Goal: Find specific page/section: Find specific page/section

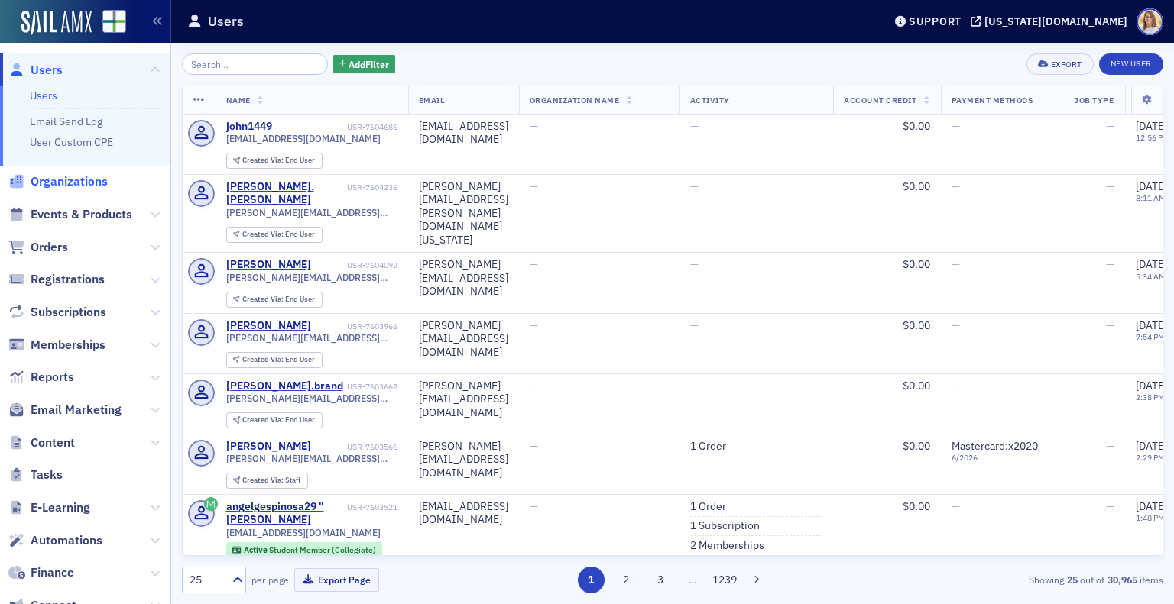
click at [75, 176] on span "Organizations" at bounding box center [69, 181] width 77 height 17
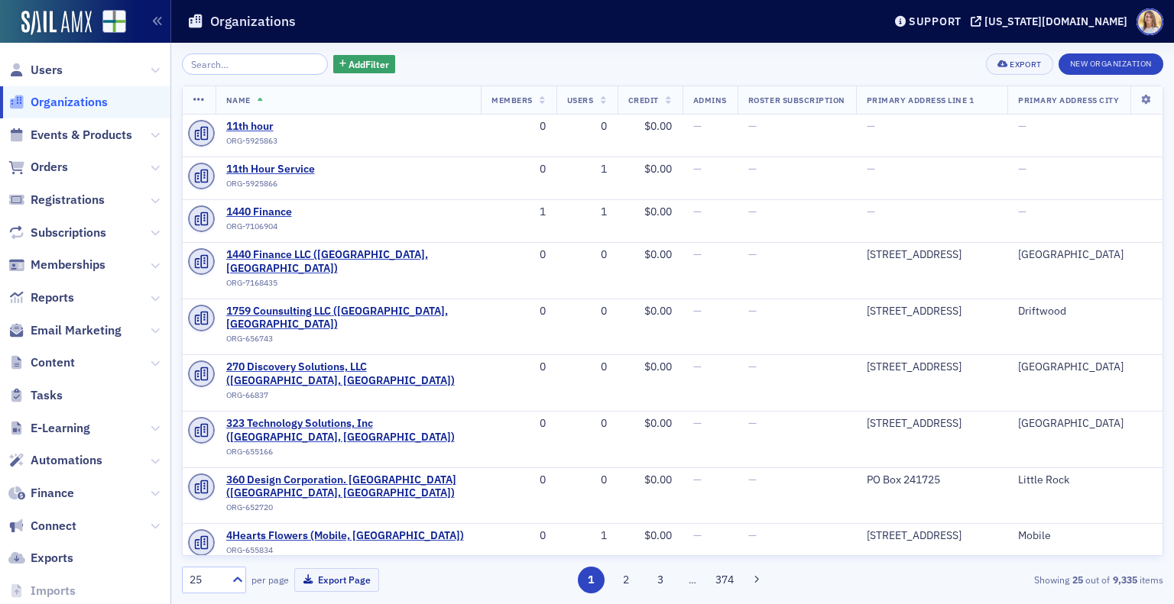
click at [280, 66] on input "search" at bounding box center [255, 63] width 146 height 21
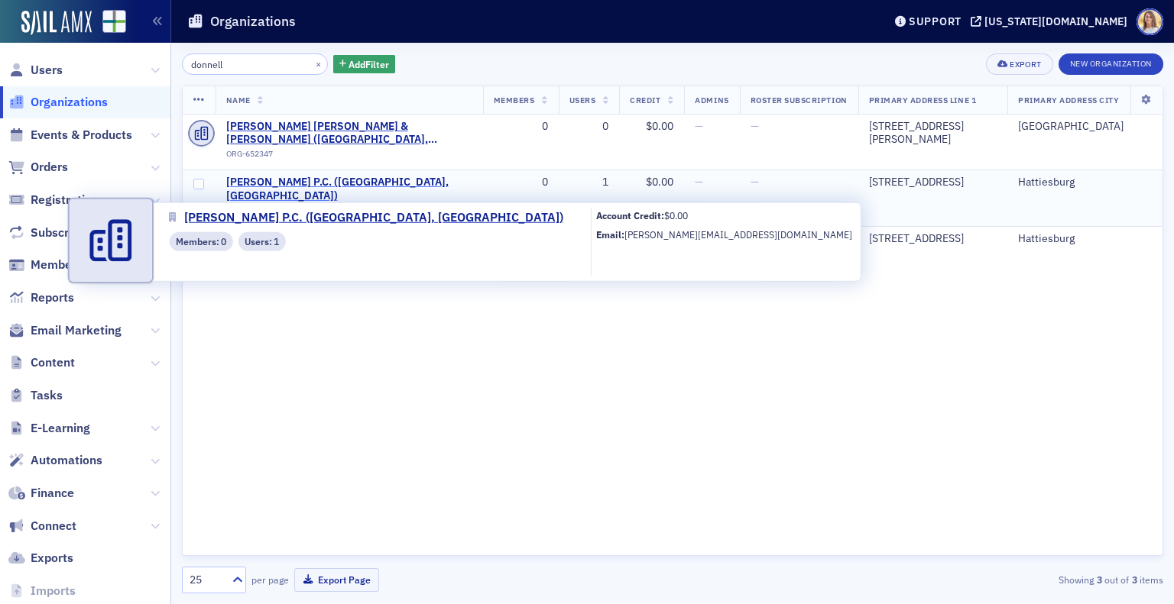
type input "donnell"
click at [352, 182] on span "[PERSON_NAME] P.C. ([GEOGRAPHIC_DATA], [GEOGRAPHIC_DATA])" at bounding box center [349, 189] width 246 height 27
select select "US"
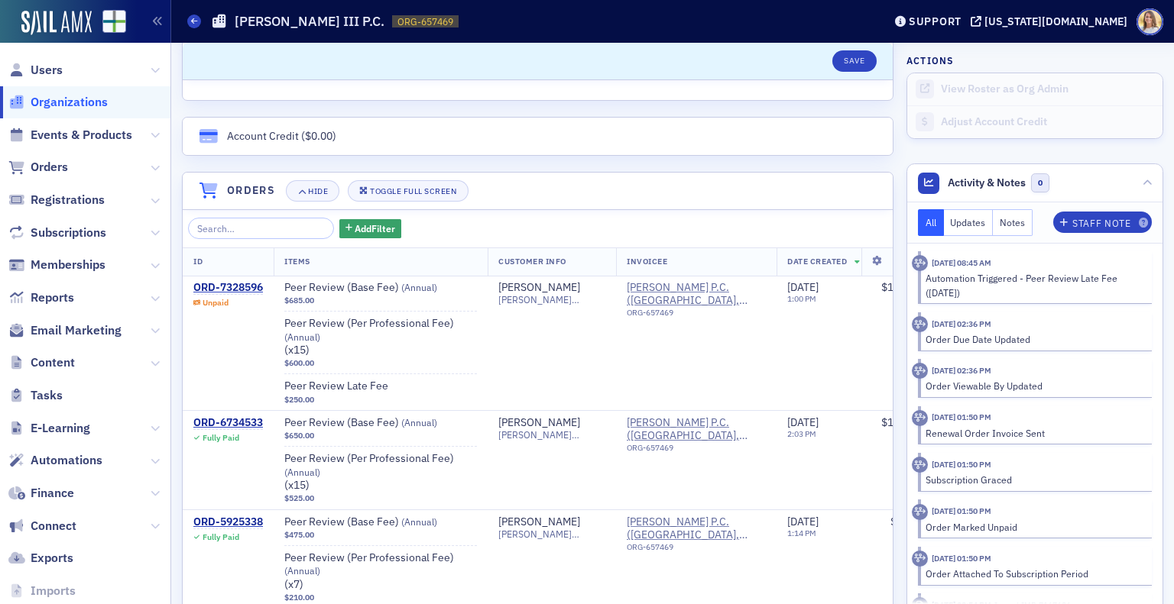
scroll to position [935, 0]
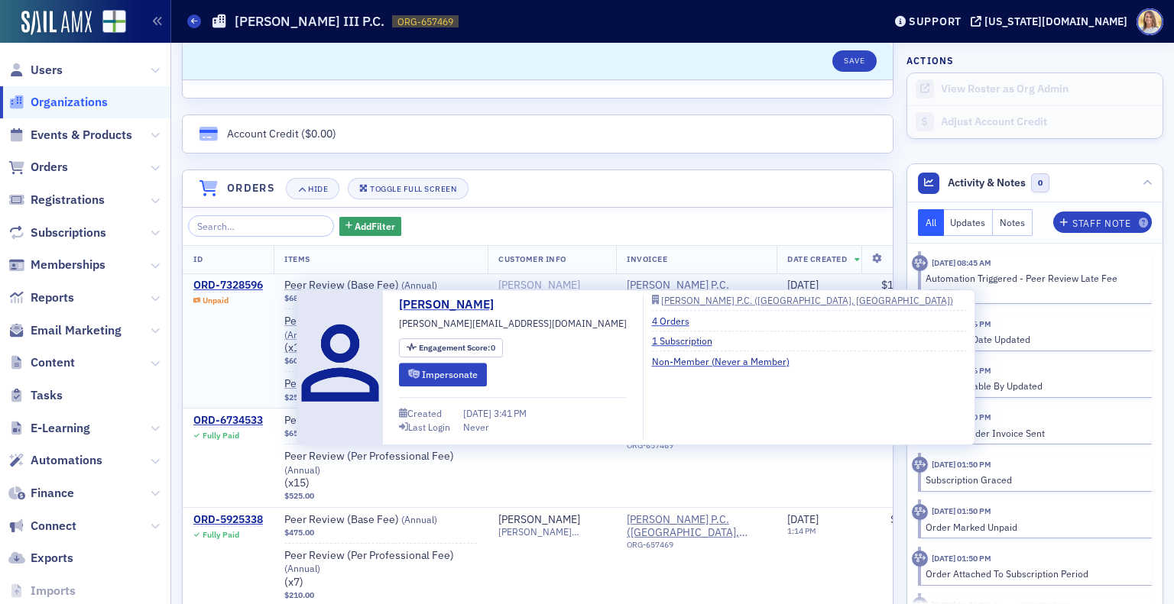
click at [516, 280] on div "[PERSON_NAME]" at bounding box center [539, 286] width 82 height 14
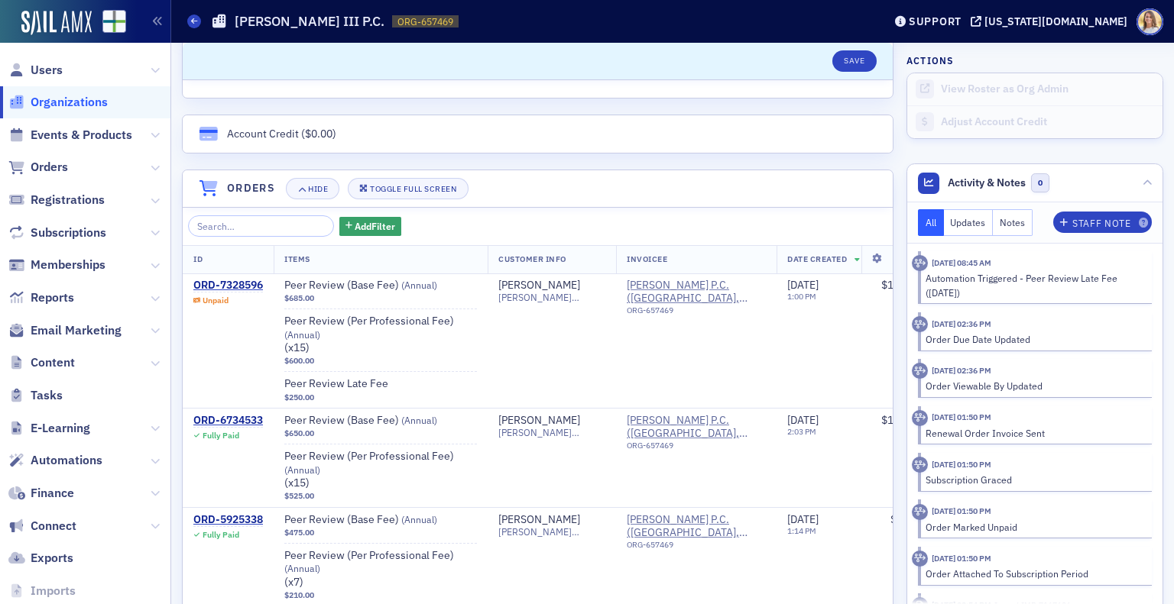
click at [41, 110] on span "Organizations" at bounding box center [69, 102] width 77 height 17
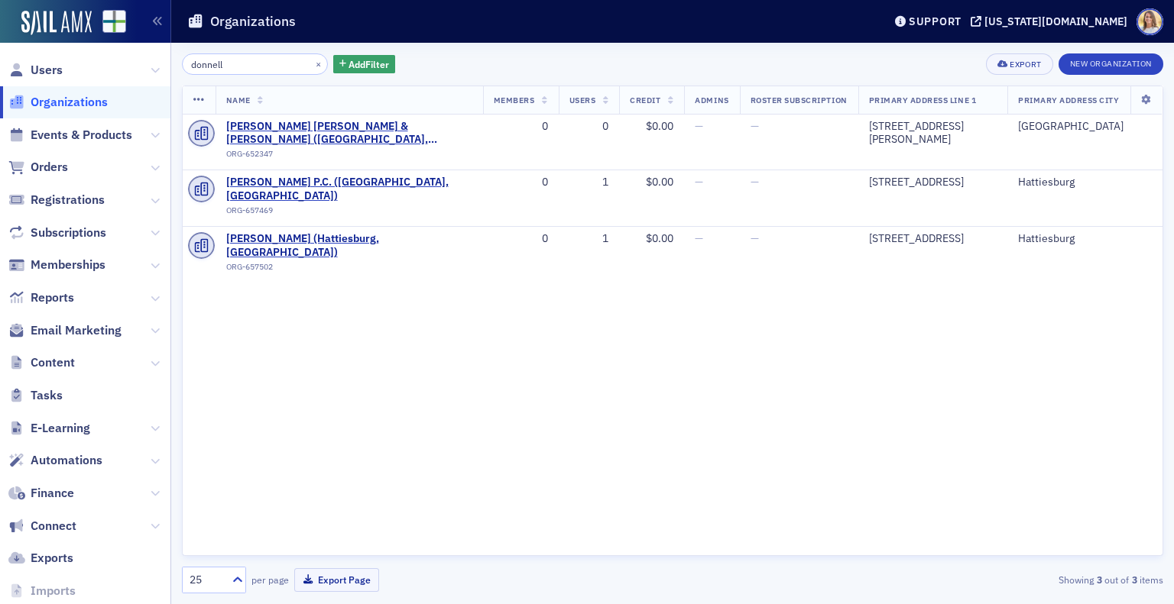
drag, startPoint x: 244, startPoint y: 70, endPoint x: 131, endPoint y: 52, distance: 114.6
click at [131, 52] on div "Users Organizations Events & Products Orders Registrations Subscriptions Member…" at bounding box center [587, 302] width 1174 height 604
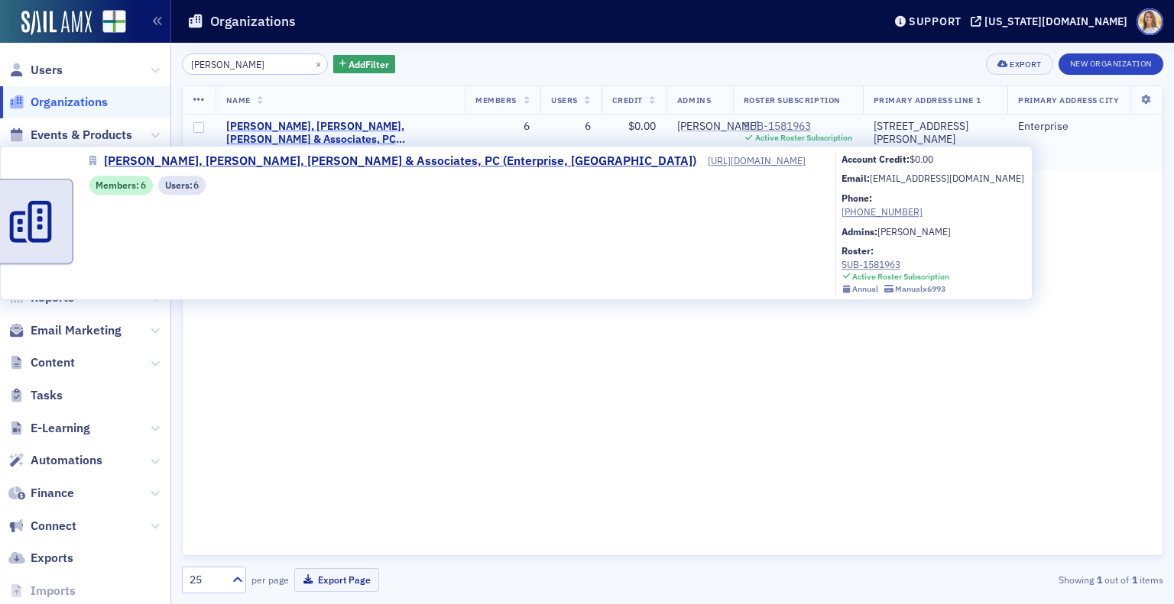
type input "[PERSON_NAME]"
click at [407, 125] on span "[PERSON_NAME], [PERSON_NAME], [PERSON_NAME] & Associates, PC (Enterprise, [GEOG…" at bounding box center [340, 133] width 228 height 27
select select "US"
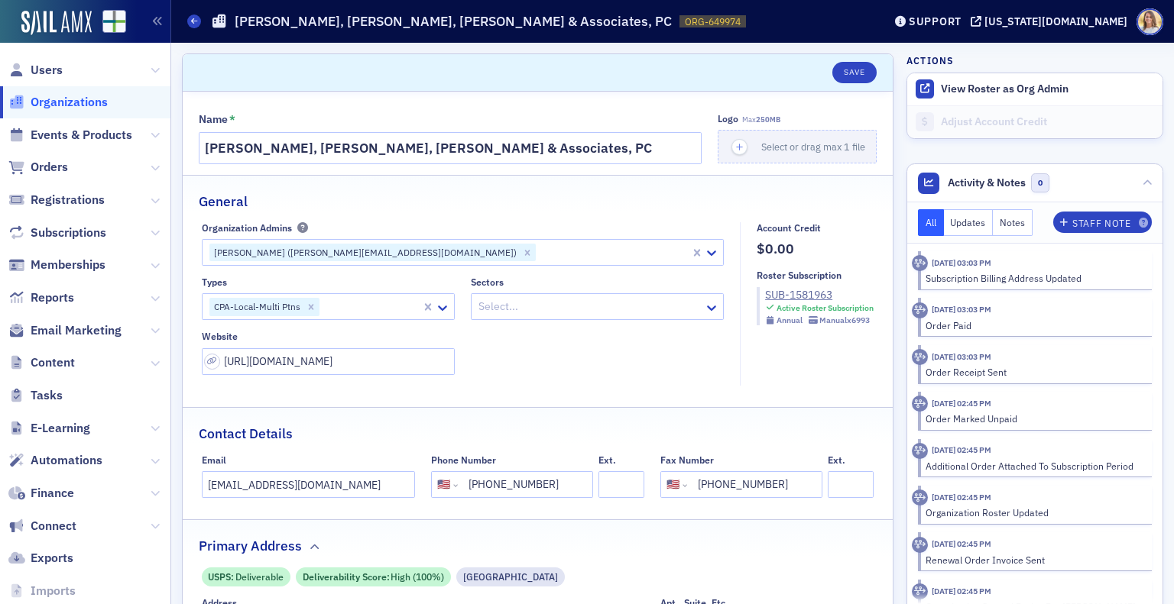
click at [93, 102] on span "Organizations" at bounding box center [69, 102] width 77 height 17
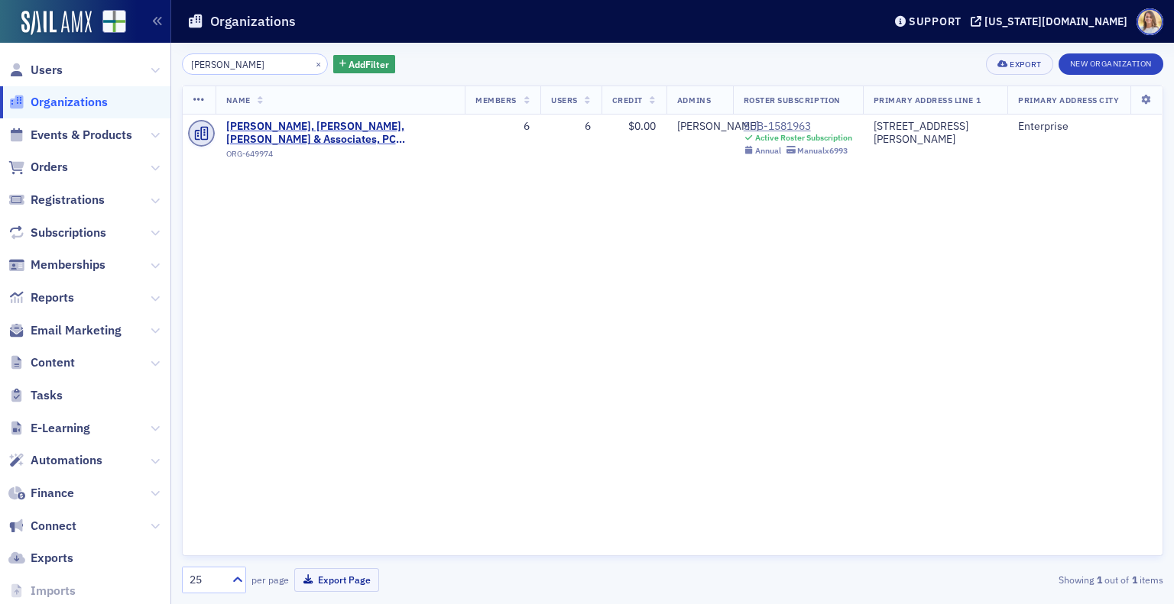
drag, startPoint x: 264, startPoint y: 63, endPoint x: 112, endPoint y: 48, distance: 153.6
click at [112, 48] on div "Users Organizations Events & Products Orders Registrations Subscriptions Member…" at bounding box center [587, 302] width 1174 height 604
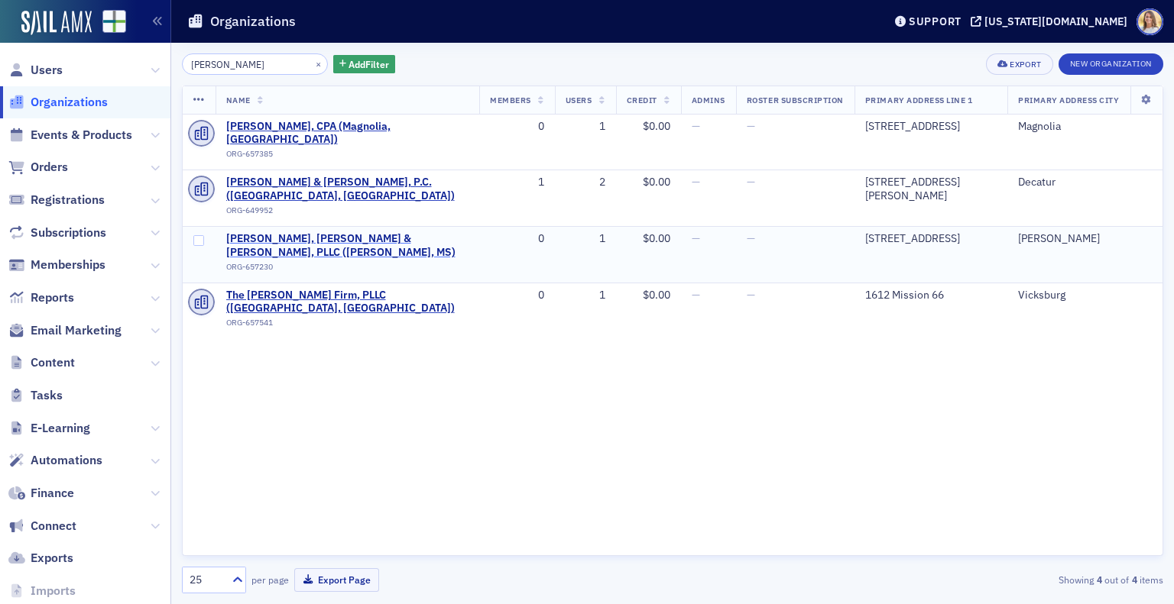
type input "[PERSON_NAME]"
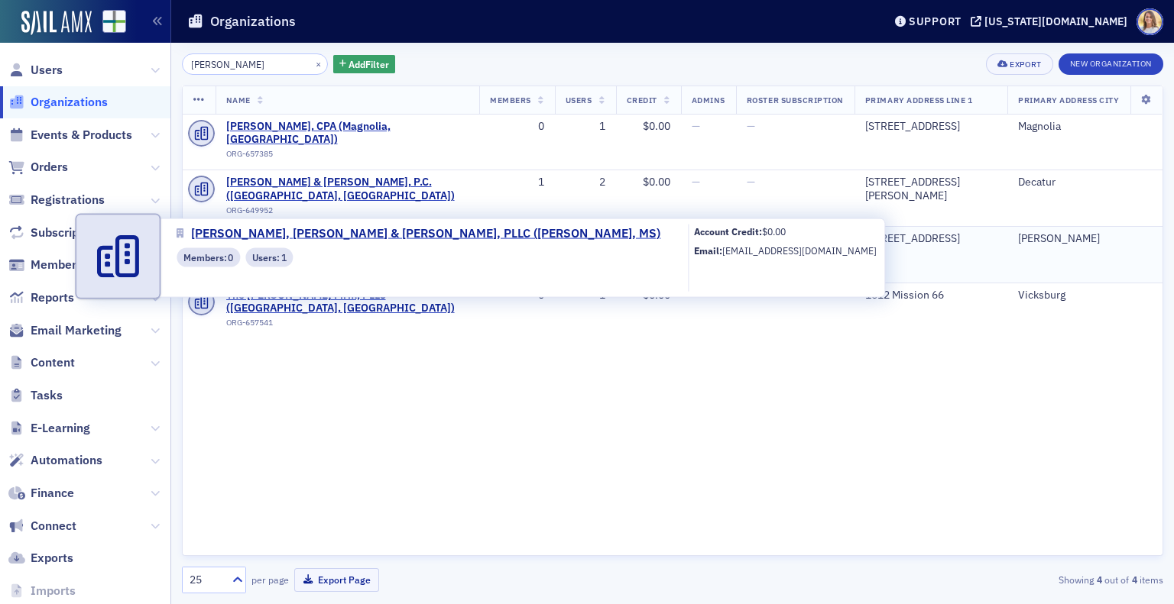
click at [367, 232] on span "[PERSON_NAME], [PERSON_NAME] & [PERSON_NAME], PLLC ([PERSON_NAME], MS)" at bounding box center [347, 245] width 243 height 27
select select "US"
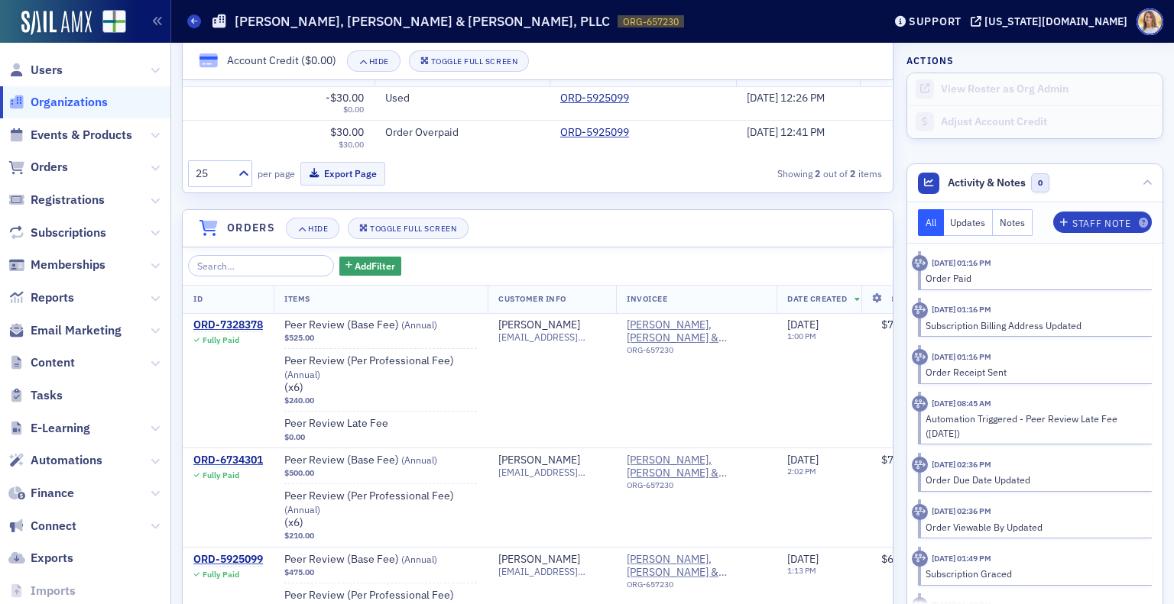
scroll to position [1096, 0]
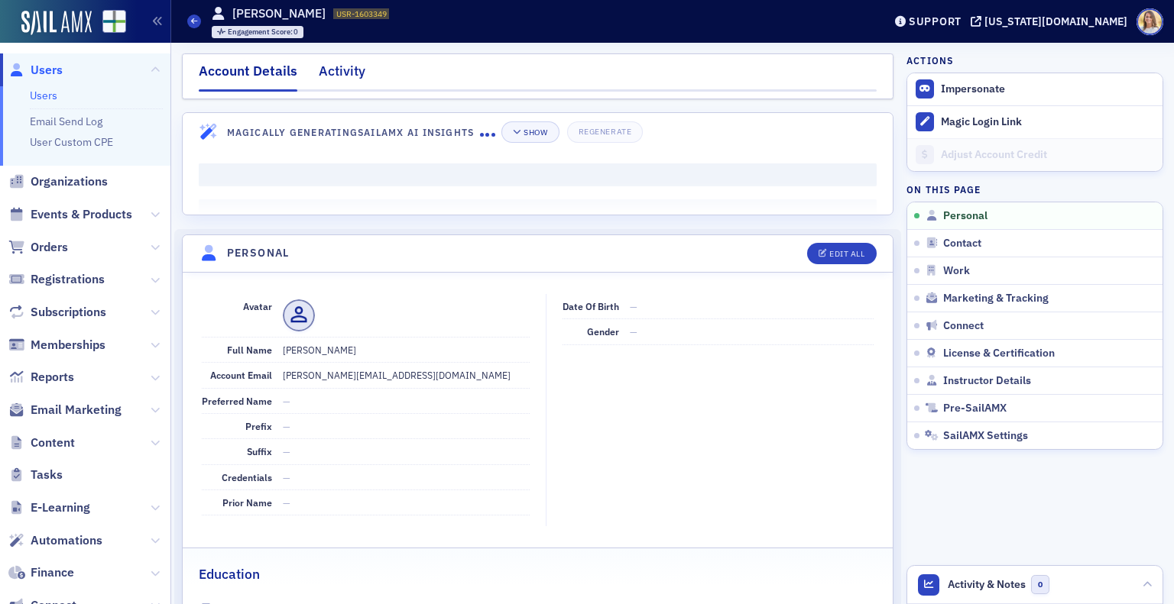
click at [344, 66] on div "Activity" at bounding box center [342, 75] width 47 height 28
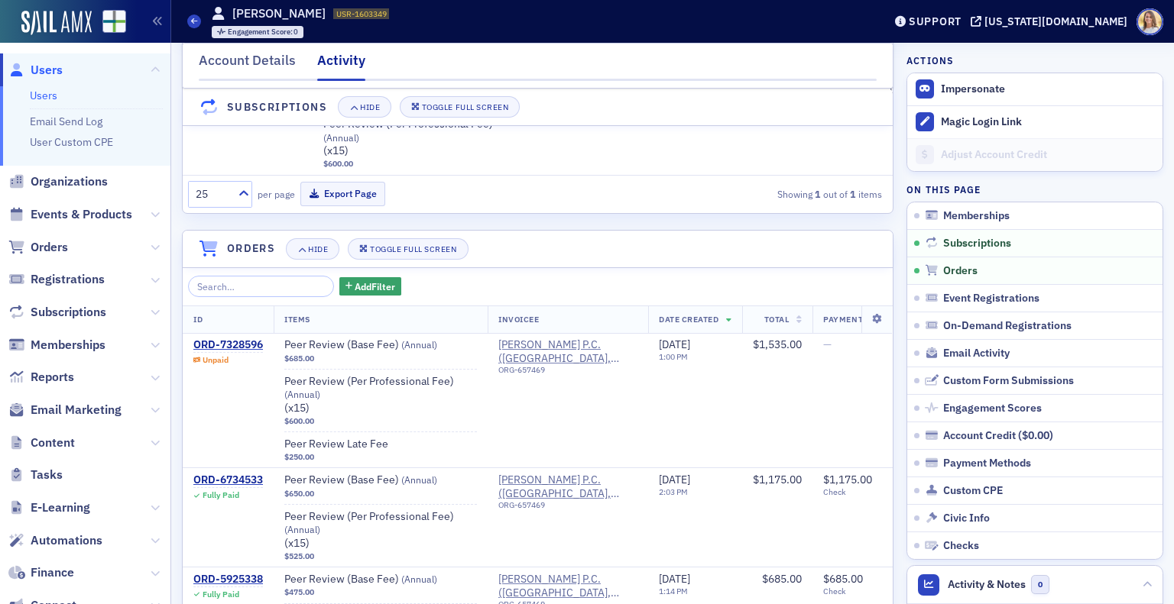
scroll to position [261, 0]
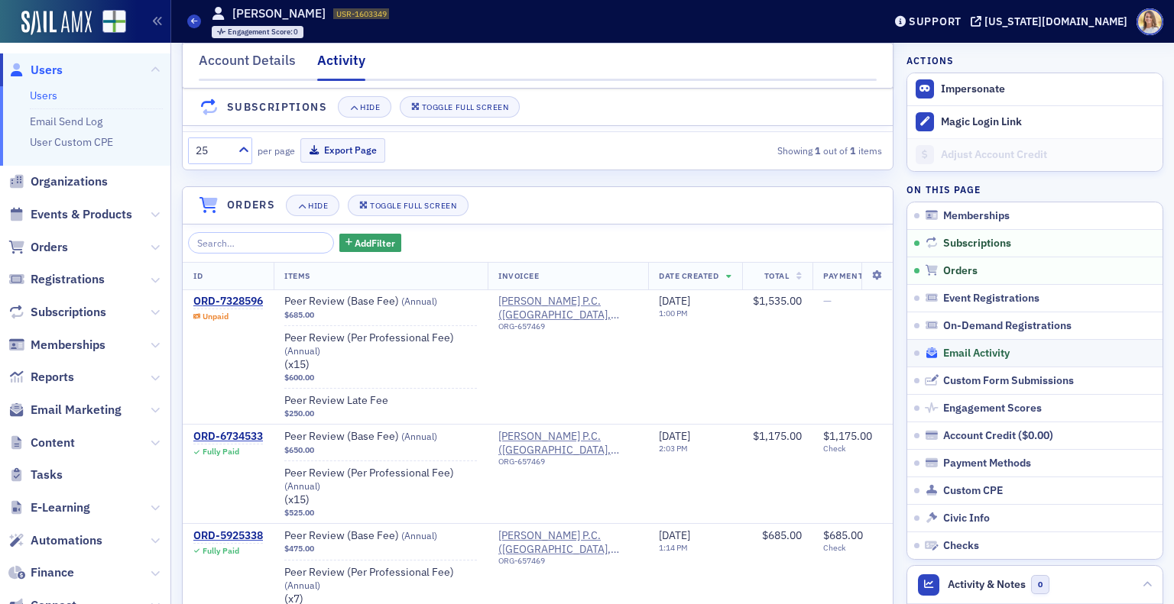
click at [976, 357] on span "Email Activity" at bounding box center [976, 354] width 66 height 14
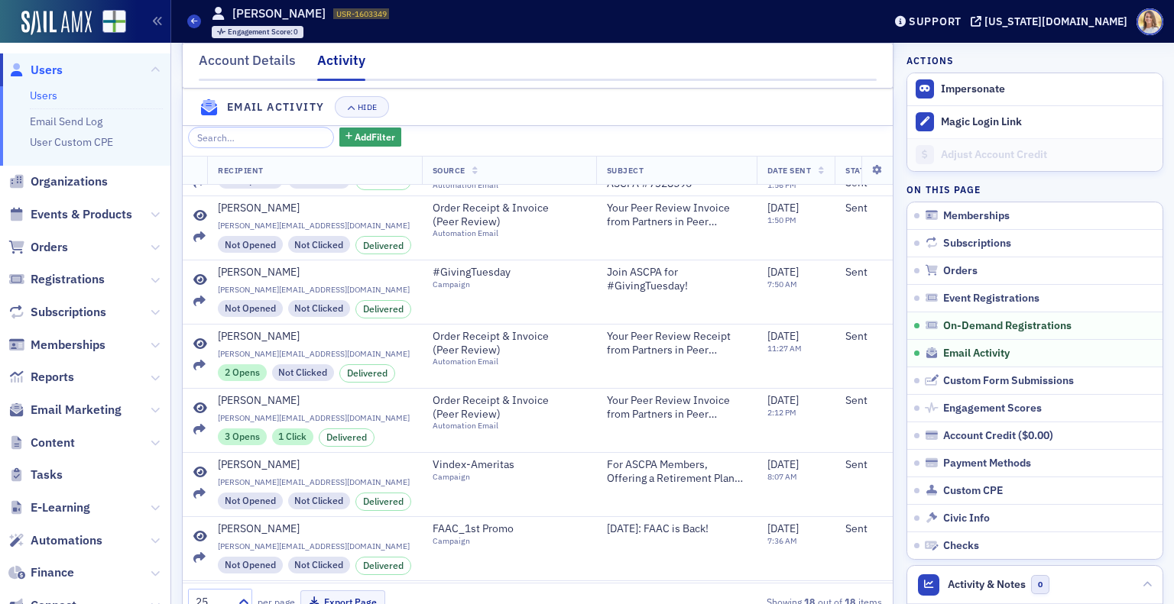
scroll to position [418, 0]
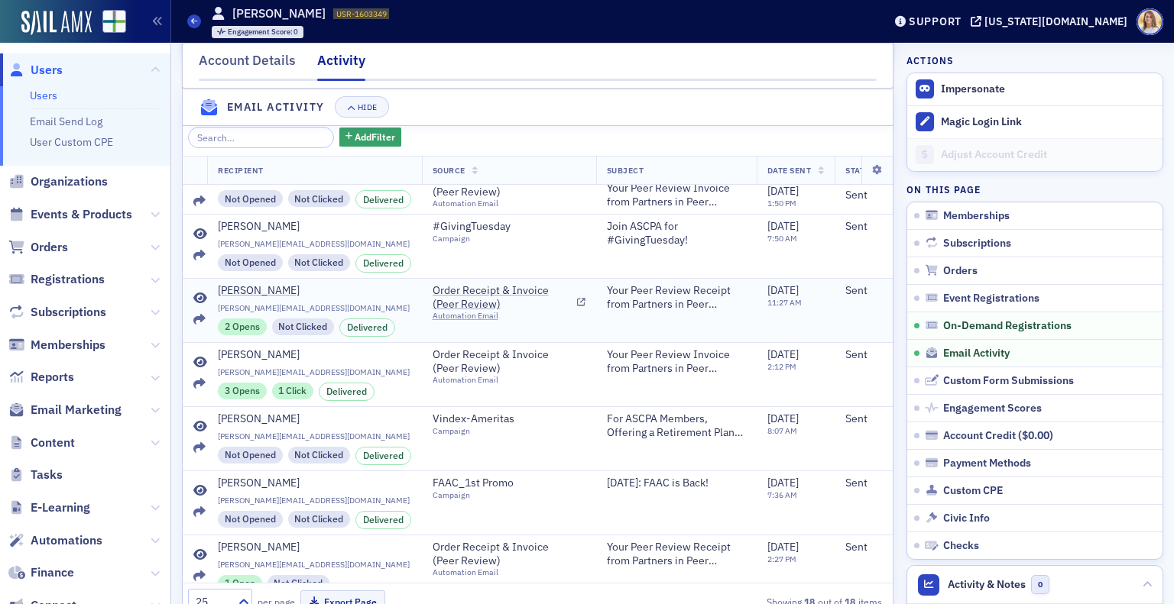
click at [204, 297] on icon at bounding box center [200, 299] width 14 height 12
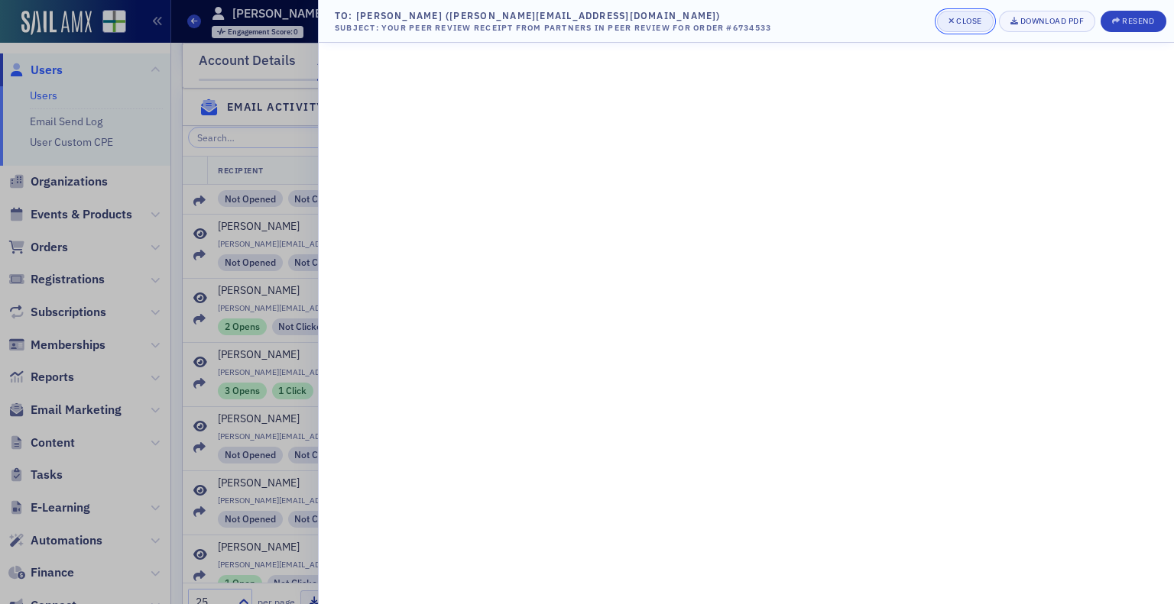
click at [968, 21] on div "Close" at bounding box center [969, 21] width 26 height 8
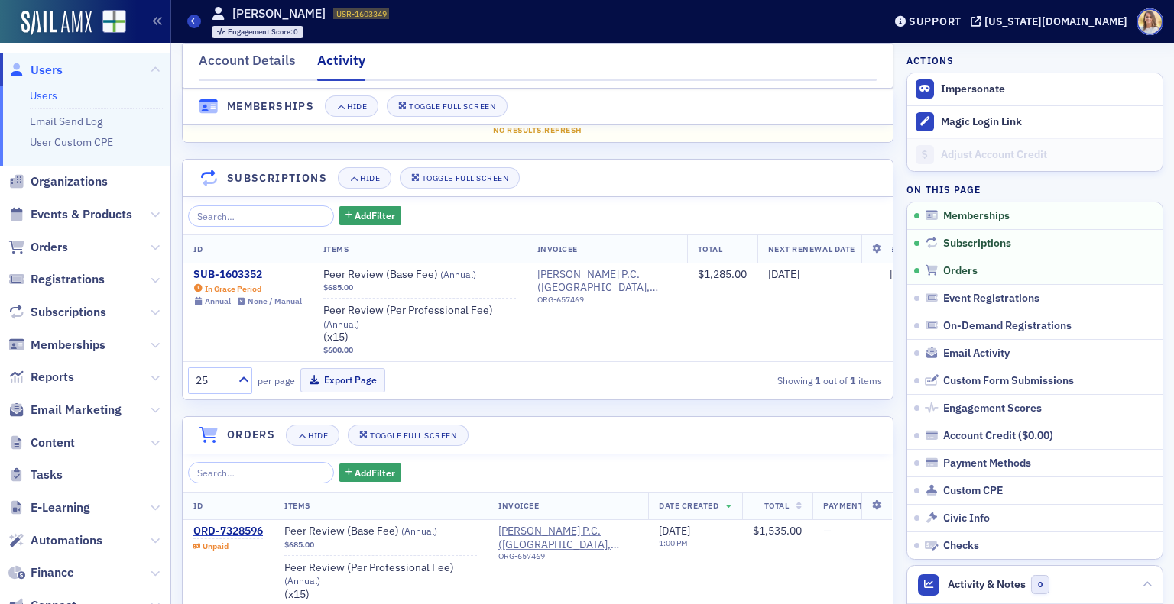
scroll to position [0, 0]
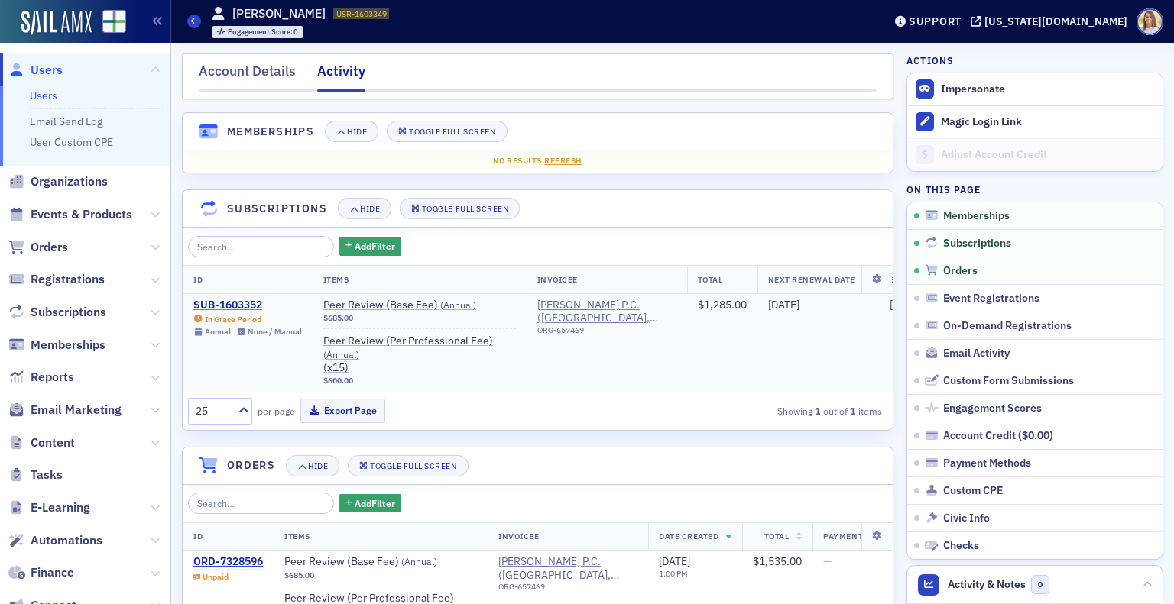
click at [248, 300] on div "SUB-1603352" at bounding box center [247, 306] width 108 height 14
